Goal: Task Accomplishment & Management: Use online tool/utility

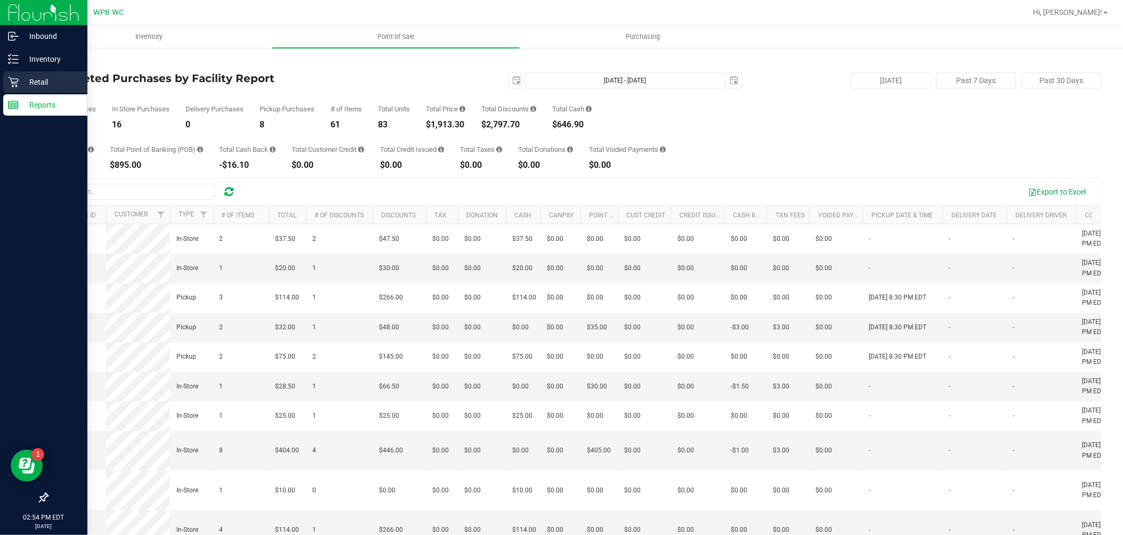
click at [30, 81] on p "Retail" at bounding box center [51, 82] width 64 height 13
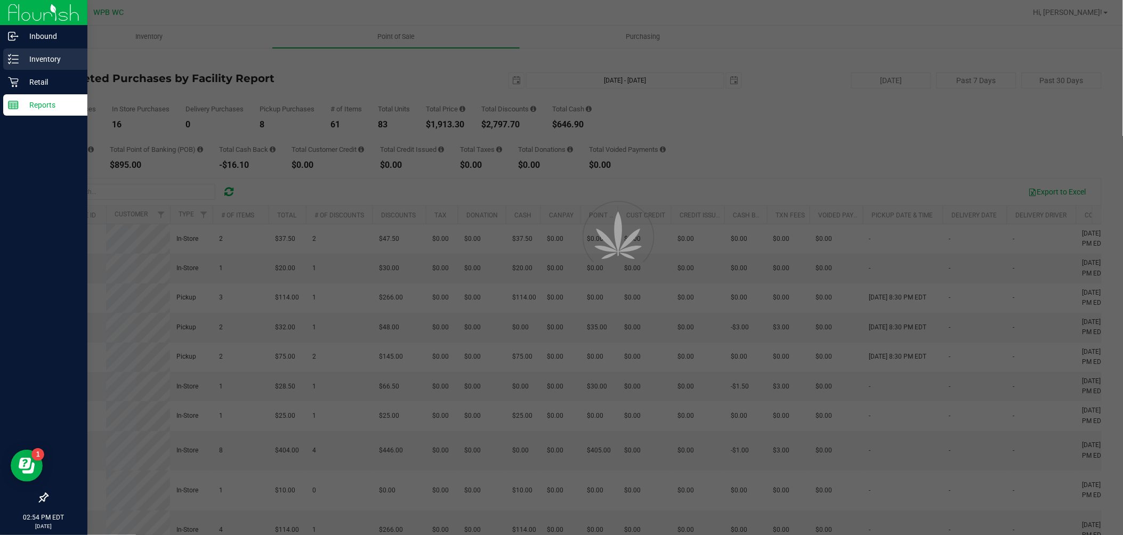
click at [43, 52] on div "Inventory" at bounding box center [45, 58] width 84 height 21
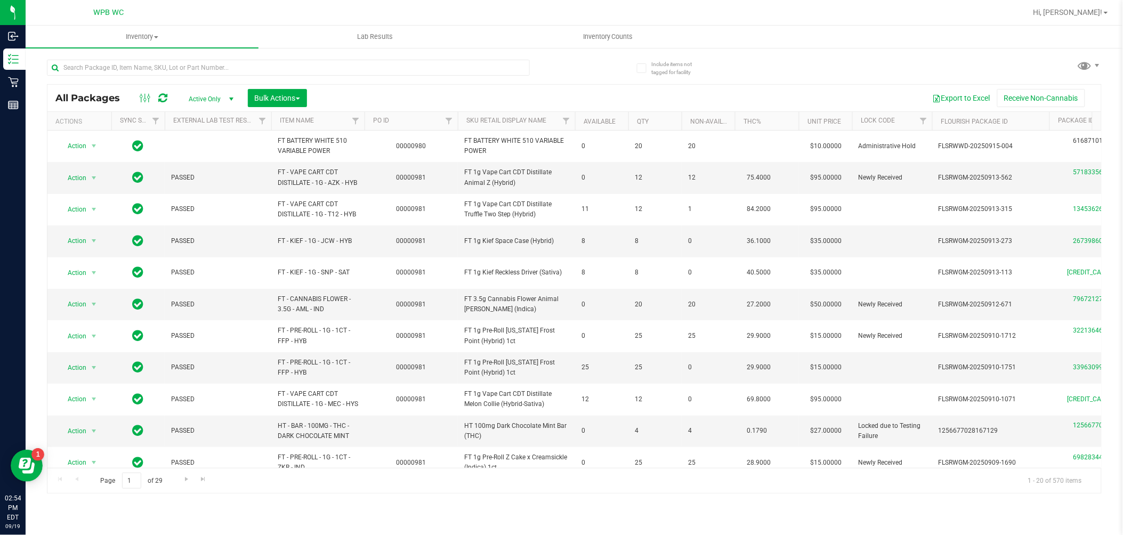
click at [151, 51] on div at bounding box center [311, 67] width 528 height 34
click at [185, 64] on input "text" at bounding box center [288, 68] width 483 height 16
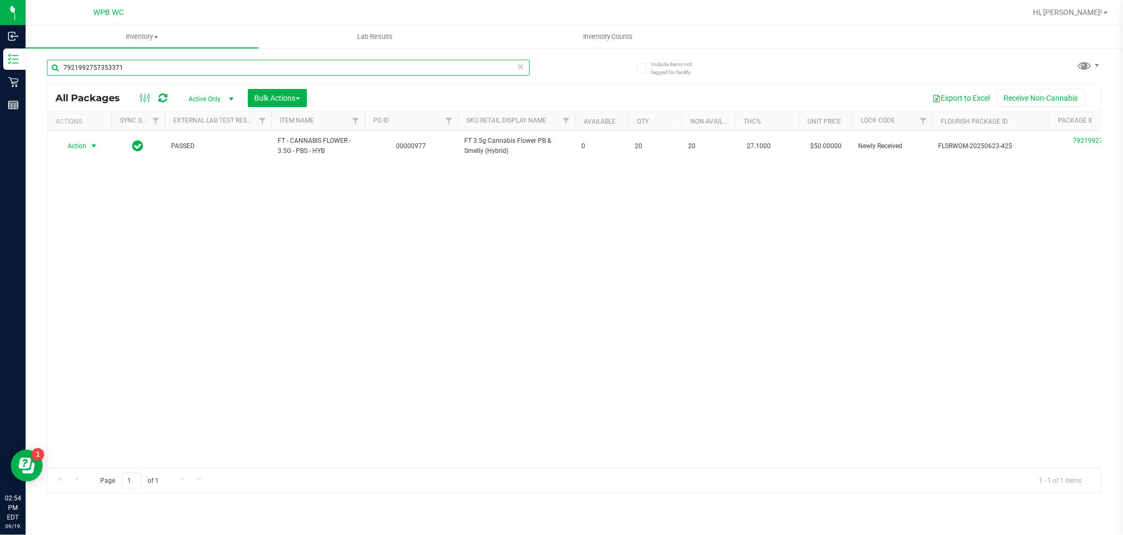
type input "7921992757353371"
click at [87, 145] on span "select" at bounding box center [93, 146] width 13 height 15
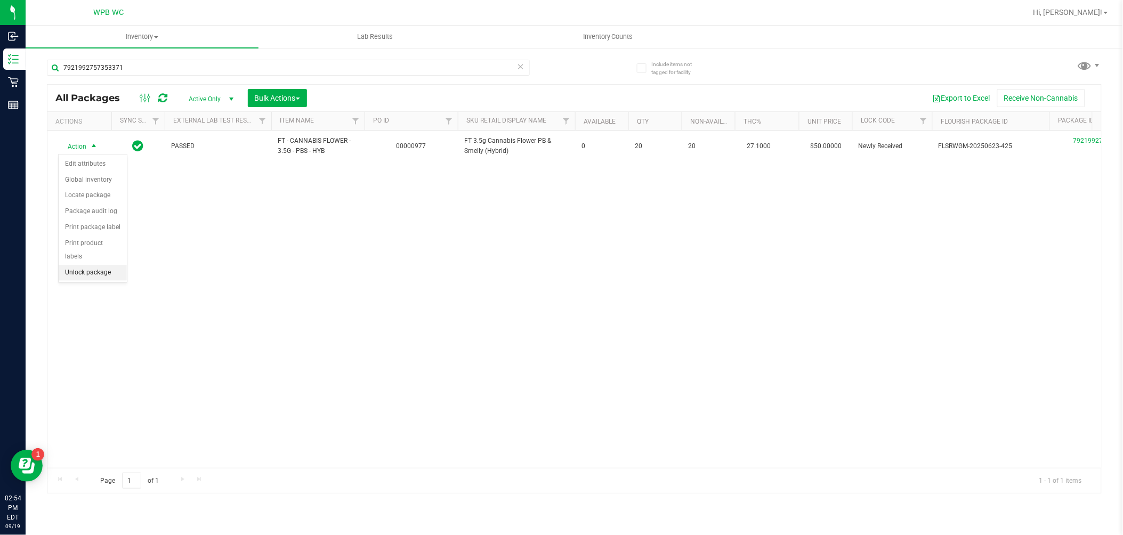
click at [110, 268] on li "Unlock package" at bounding box center [93, 273] width 68 height 16
